Goal: Task Accomplishment & Management: Use online tool/utility

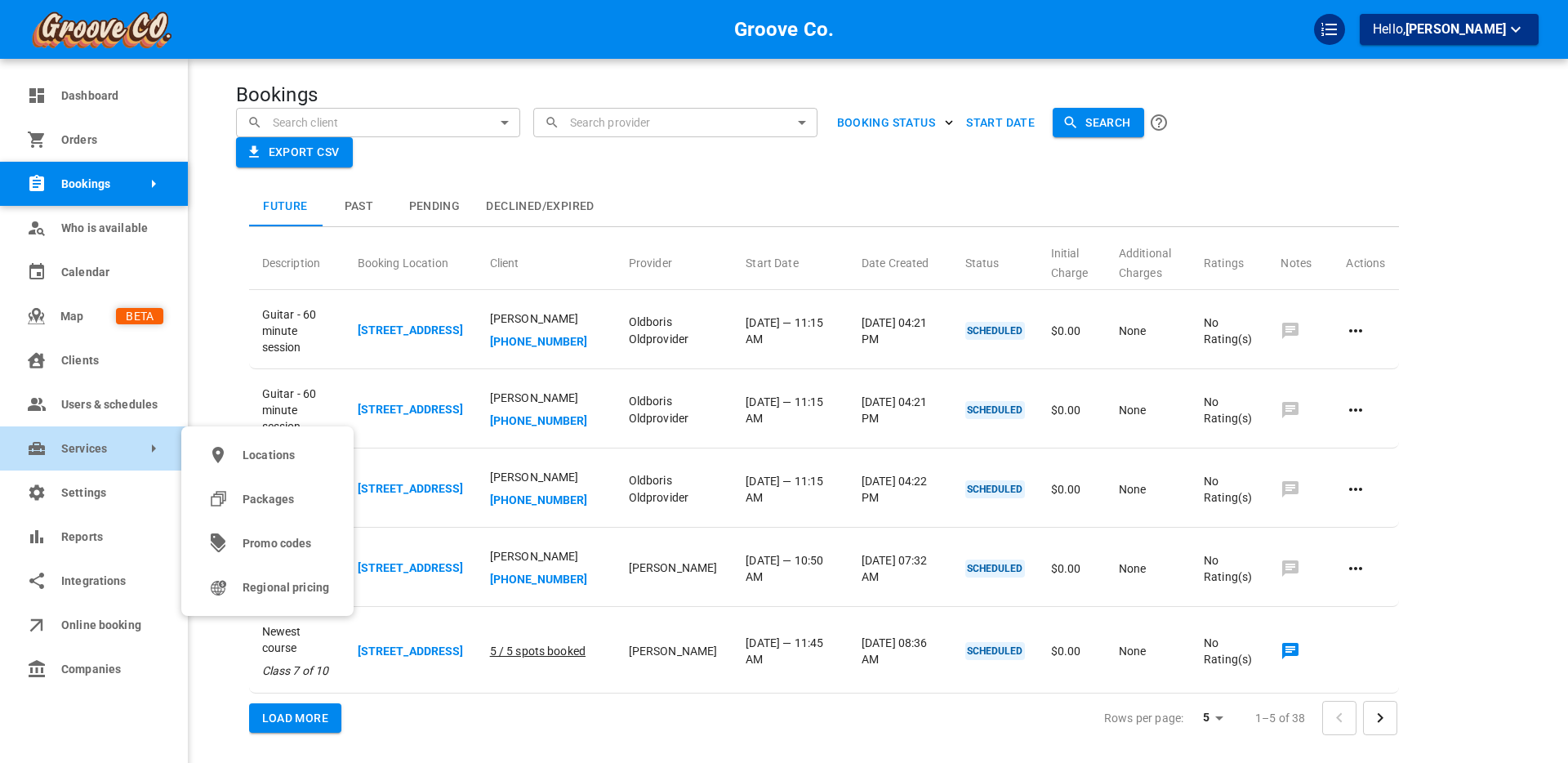
click at [51, 456] on link "Services" at bounding box center [94, 448] width 188 height 44
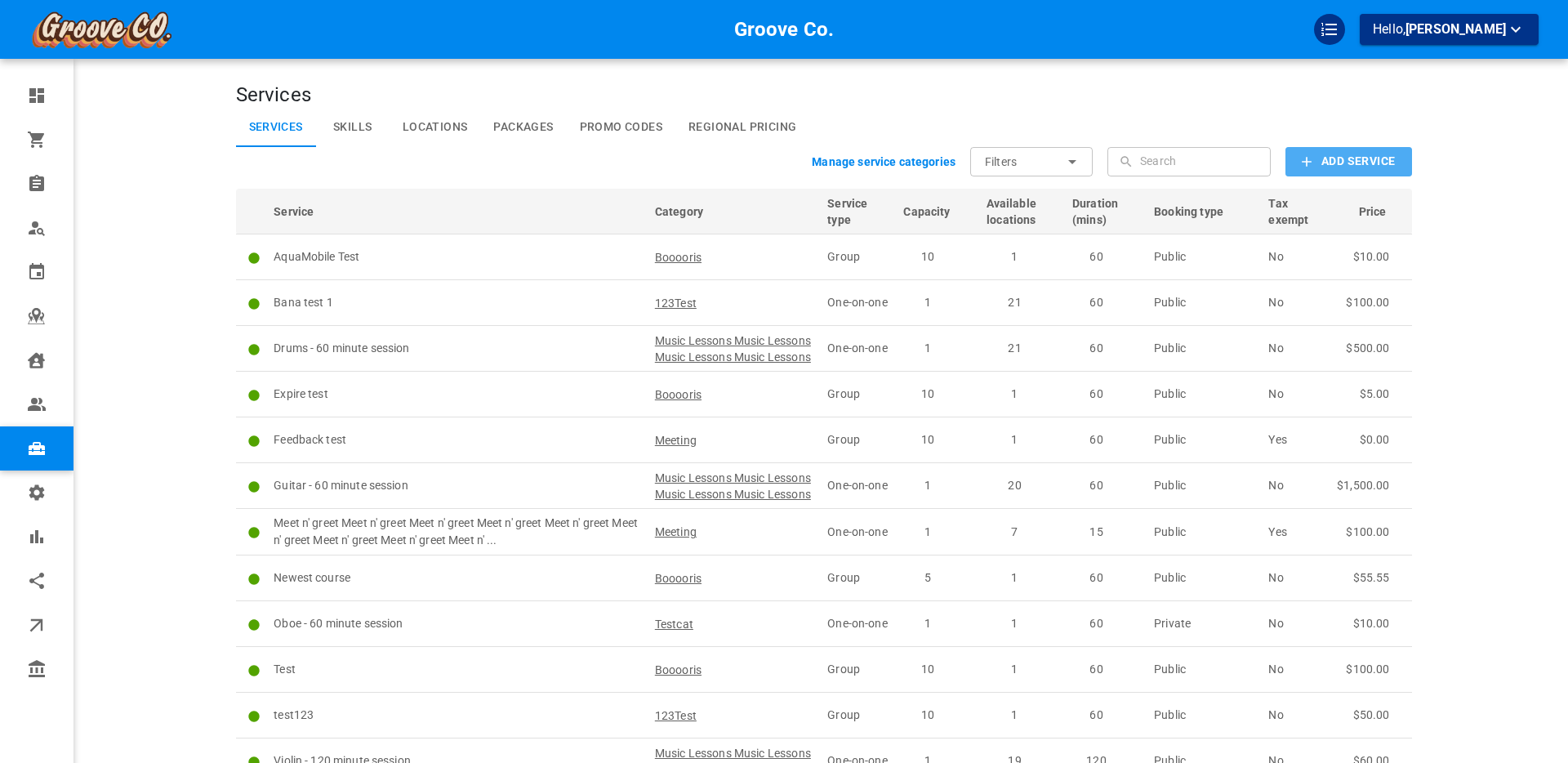
click at [1332, 166] on b "Add Service" at bounding box center [1358, 161] width 73 height 21
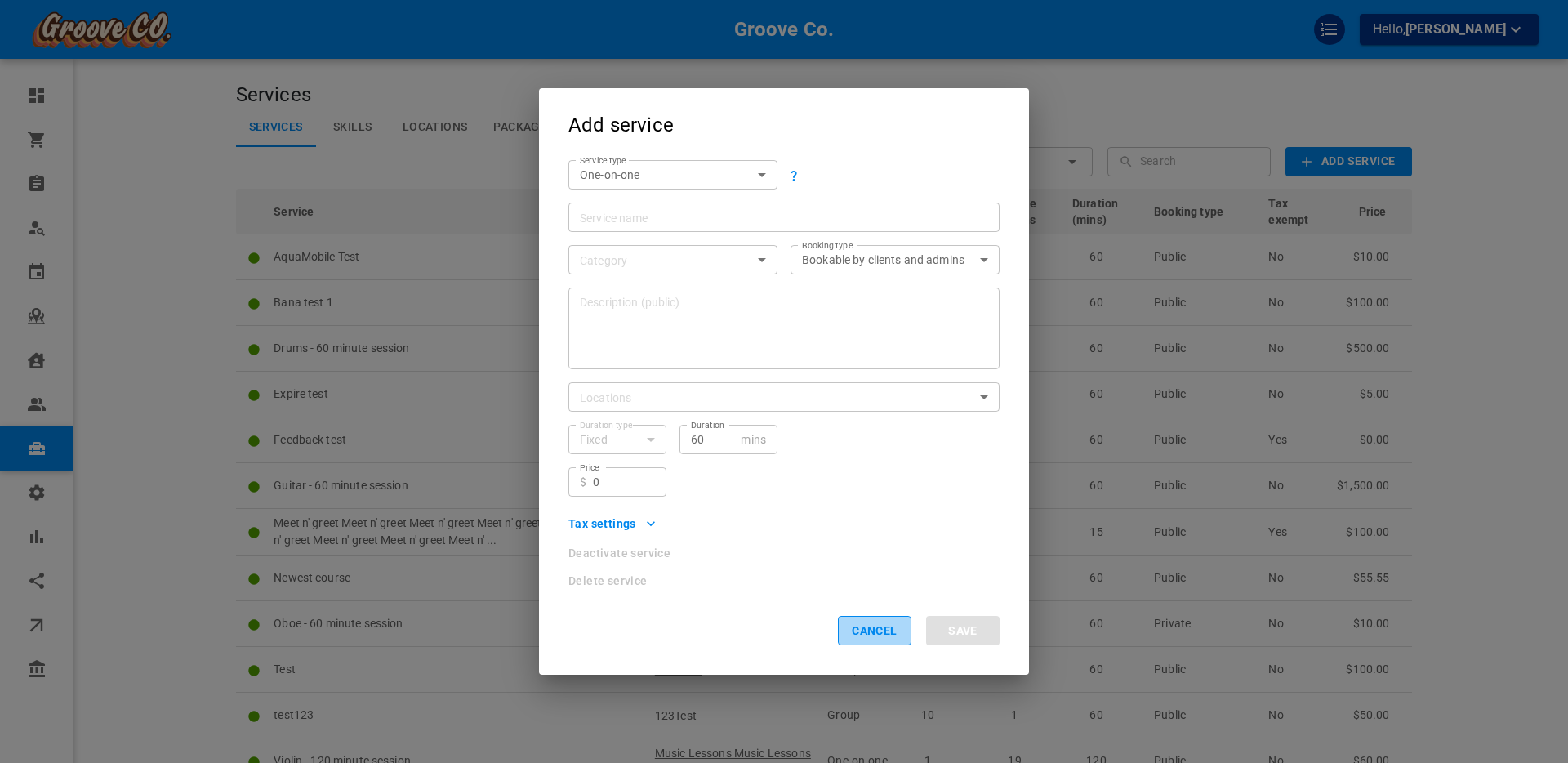
click at [859, 635] on button "Cancel" at bounding box center [875, 630] width 73 height 30
